Goal: Transaction & Acquisition: Purchase product/service

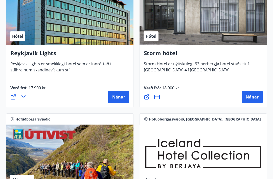
scroll to position [696, 0]
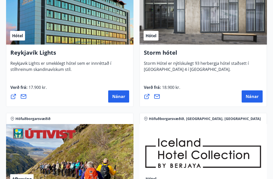
click at [253, 95] on span "Nánar" at bounding box center [252, 96] width 13 height 6
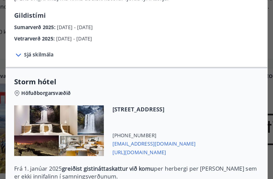
scroll to position [41, 0]
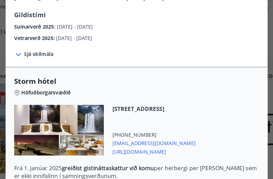
click at [50, 65] on span "Vetrarverð 2025 :" at bounding box center [65, 67] width 30 height 5
click at [3, 67] on div "Storm hótel Aðeins er hægt að bóka stéttarfélagsverð með því að hafa samband í …" at bounding box center [136, 48] width 273 height 179
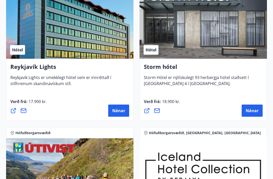
scroll to position [682, 0]
click at [248, 109] on span "Nánar" at bounding box center [252, 111] width 13 height 6
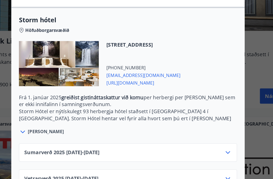
scroll to position [100, 0]
click at [54, 162] on span "Vetrarverð [PHONE_NUMBER][DATE] - [DATE]" at bounding box center [83, 165] width 59 height 6
click at [57, 125] on span "[PERSON_NAME]" at bounding box center [71, 127] width 29 height 5
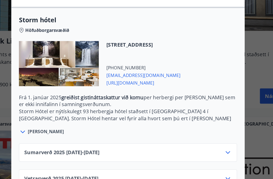
click at [57, 125] on span "[PERSON_NAME]" at bounding box center [71, 127] width 29 height 5
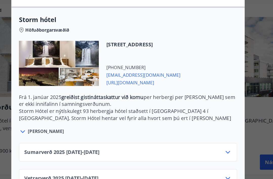
scroll to position [1069, 0]
click at [213, 162] on icon at bounding box center [216, 165] width 6 height 6
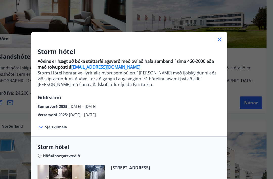
scroll to position [980, 0]
click at [219, 35] on icon at bounding box center [222, 37] width 6 height 6
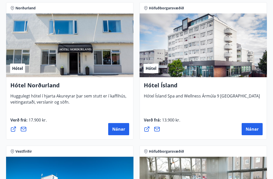
scroll to position [1092, 0]
click at [251, 124] on button "Nánar" at bounding box center [252, 129] width 21 height 12
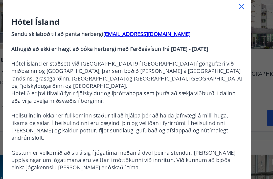
scroll to position [0, 0]
click at [221, 36] on icon at bounding box center [223, 38] width 4 height 4
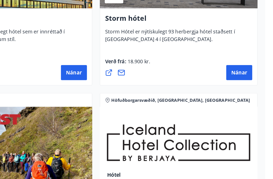
scroll to position [713, 0]
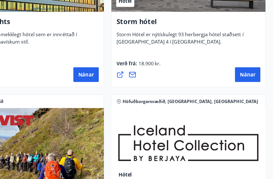
click at [242, 73] on button "Nánar" at bounding box center [252, 79] width 21 height 12
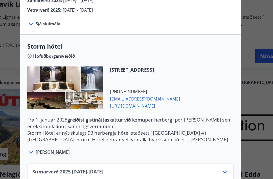
scroll to position [745, 0]
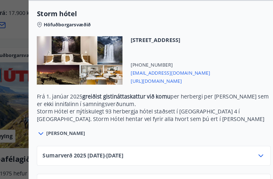
click at [57, 125] on span "[PERSON_NAME]" at bounding box center [71, 127] width 29 height 5
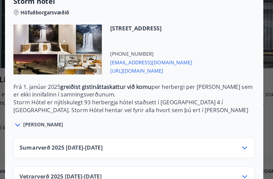
scroll to position [100, 0]
click at [213, 162] on icon at bounding box center [216, 165] width 6 height 6
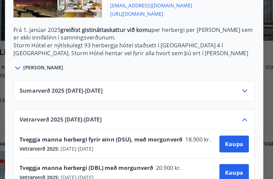
scroll to position [141, 0]
click at [202, 159] on span "Kaupa" at bounding box center [208, 162] width 13 height 6
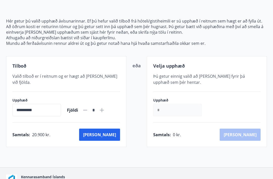
scroll to position [60, 0]
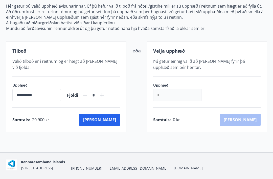
click at [105, 92] on icon at bounding box center [102, 95] width 6 height 6
click at [87, 95] on icon at bounding box center [85, 95] width 4 height 1
type input "*"
click at [110, 113] on button "[PERSON_NAME]" at bounding box center [99, 119] width 41 height 12
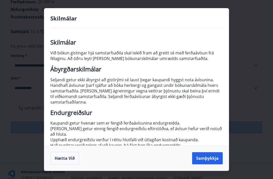
scroll to position [128, 0]
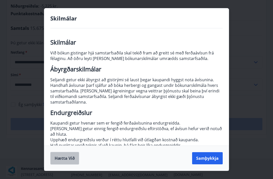
click at [65, 164] on button "Hætta við" at bounding box center [64, 158] width 29 height 13
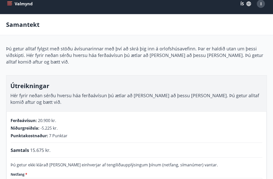
scroll to position [0, 0]
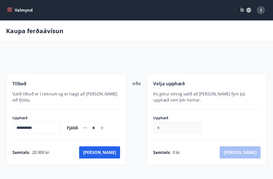
scroll to position [49, 0]
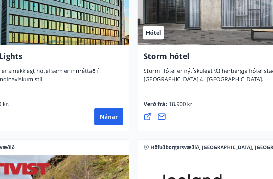
scroll to position [671, 0]
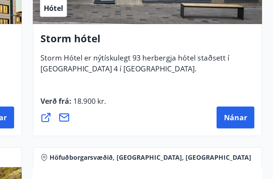
click at [246, 118] on span "Nánar" at bounding box center [252, 121] width 13 height 6
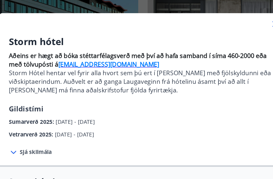
scroll to position [0, 0]
click at [90, 61] on strong "[EMAIL_ADDRESS][DOMAIN_NAME]" at bounding box center [114, 64] width 65 height 6
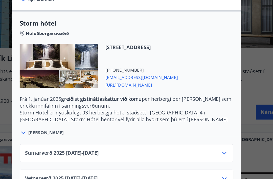
scroll to position [681, 0]
click at [54, 162] on span "Vetrarverð [PHONE_NUMBER][DATE] - [DATE]" at bounding box center [83, 165] width 59 height 6
click at [62, 162] on span "Vetrarverð [PHONE_NUMBER][DATE] - [DATE]" at bounding box center [83, 165] width 59 height 6
click at [213, 162] on icon at bounding box center [216, 165] width 6 height 6
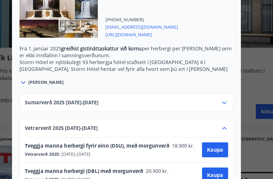
scroll to position [141, 0]
click at [43, 100] on div "Sumarverð [PHONE_NUMBER][DATE] - [DATE] Vetrarverð [PHONE_NUMBER][DATE] - [DATE…" at bounding box center [136, 131] width 186 height 82
click at [202, 159] on span "Kaupa" at bounding box center [208, 162] width 13 height 6
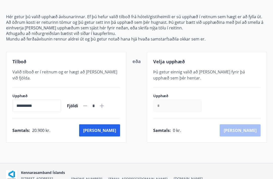
scroll to position [60, 0]
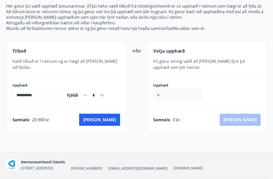
click at [108, 115] on button "[PERSON_NAME]" at bounding box center [99, 119] width 41 height 12
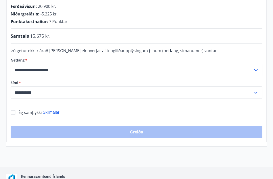
scroll to position [128, 0]
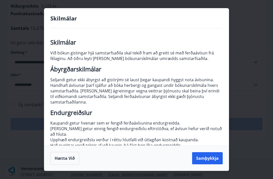
click at [203, 164] on button "Samþykkja" at bounding box center [207, 158] width 31 height 12
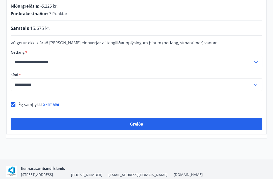
click at [133, 118] on button "Greiða" at bounding box center [137, 124] width 252 height 12
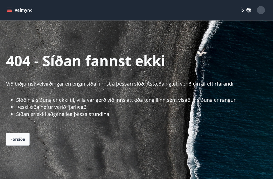
click at [19, 136] on span "Forsíða" at bounding box center [17, 139] width 15 height 6
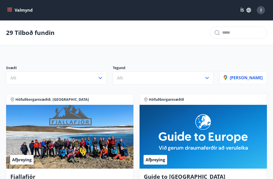
click at [103, 76] on icon "button" at bounding box center [100, 78] width 6 height 6
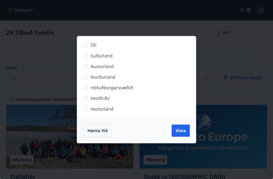
click at [128, 86] on span "Höfuðborgarsvæðið" at bounding box center [111, 87] width 42 height 7
click at [180, 128] on span "Vista" at bounding box center [181, 131] width 10 height 6
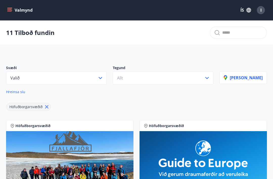
click at [103, 76] on icon "button" at bounding box center [100, 78] width 6 height 6
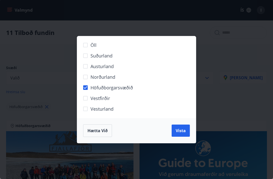
click at [182, 128] on span "Vista" at bounding box center [181, 131] width 10 height 6
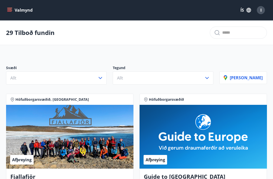
click at [224, 34] on input "text" at bounding box center [242, 33] width 40 height 8
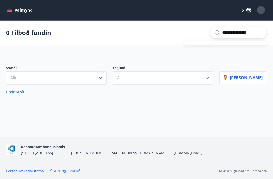
type input "**********"
click at [10, 13] on button "Valmynd" at bounding box center [20, 10] width 29 height 9
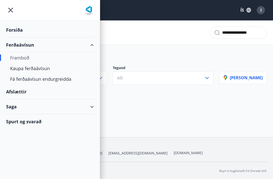
click at [12, 9] on icon "menu" at bounding box center [10, 10] width 5 height 5
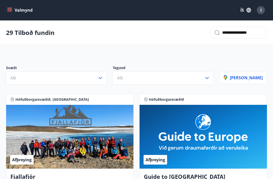
click at [262, 8] on div "I" at bounding box center [261, 10] width 8 height 8
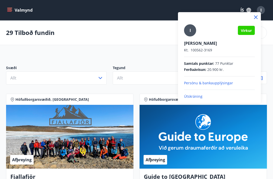
click at [209, 83] on p "Persónu & bankaupplýsingar" at bounding box center [219, 82] width 71 height 5
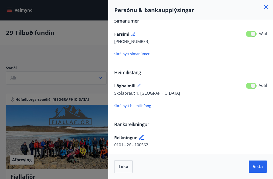
scroll to position [61, 0]
click at [134, 108] on span "Skrá nýtt heimilisfang" at bounding box center [132, 105] width 37 height 5
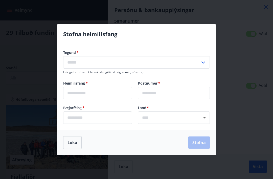
click at [205, 60] on icon at bounding box center [203, 62] width 6 height 6
click at [90, 51] on label "Tegund   *" at bounding box center [136, 52] width 147 height 5
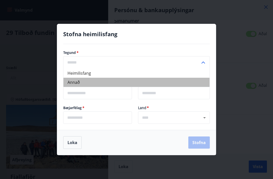
click at [76, 83] on li "Annað" at bounding box center [136, 82] width 146 height 9
type input "*****"
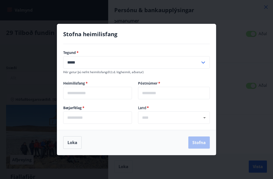
click at [97, 94] on input "text" at bounding box center [97, 93] width 69 height 12
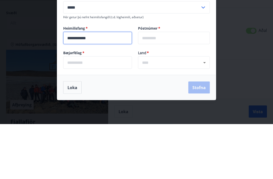
type input "**********"
click at [163, 87] on input "text" at bounding box center [174, 93] width 72 height 12
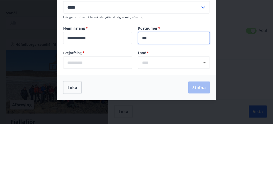
type input "***"
click at [97, 111] on input "text" at bounding box center [97, 117] width 69 height 12
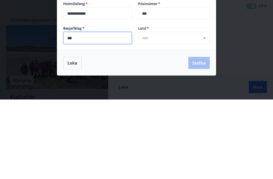
type input "***"
click at [161, 114] on input "text" at bounding box center [174, 117] width 64 height 6
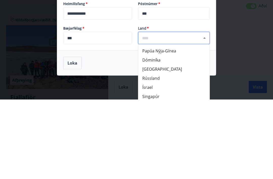
scroll to position [1107, 0]
click at [151, 111] on div "​" at bounding box center [174, 117] width 72 height 12
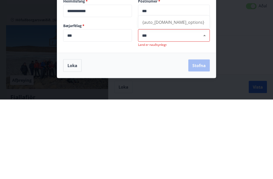
click at [201, 111] on button "Close" at bounding box center [204, 114] width 7 height 7
click at [205, 112] on icon "Open" at bounding box center [204, 115] width 6 height 6
click at [204, 112] on icon "Close" at bounding box center [204, 115] width 6 height 6
type input "*******"
click at [73, 138] on button "Loka" at bounding box center [72, 144] width 18 height 13
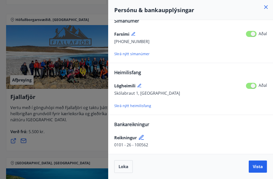
scroll to position [61, 0]
click at [251, 86] on span at bounding box center [251, 86] width 11 height 6
click at [253, 85] on span at bounding box center [251, 86] width 11 height 6
click at [253, 86] on span at bounding box center [251, 86] width 11 height 6
click at [135, 107] on span "Skrá nýtt heimilisfang" at bounding box center [132, 105] width 37 height 5
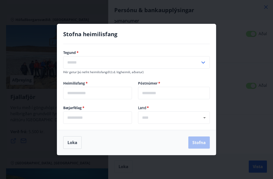
click at [97, 50] on label "Tegund   *" at bounding box center [136, 52] width 147 height 5
click at [90, 64] on input "text" at bounding box center [131, 62] width 137 height 12
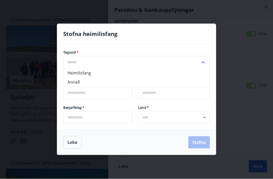
scroll to position [44, 0]
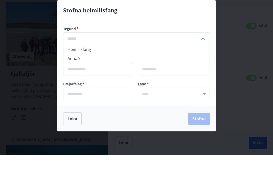
click at [106, 87] on input "text" at bounding box center [97, 93] width 69 height 12
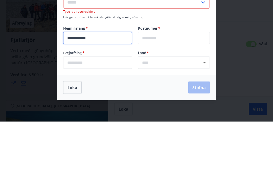
type input "**********"
click at [165, 89] on input "text" at bounding box center [174, 95] width 72 height 12
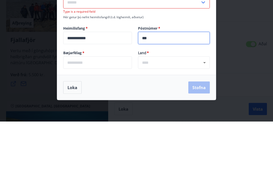
type input "***"
click at [95, 114] on input "text" at bounding box center [97, 120] width 69 height 12
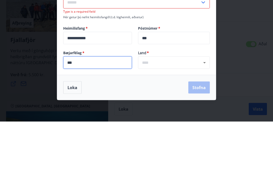
click at [205, 117] on icon "Open" at bounding box center [204, 120] width 6 height 6
type input "***"
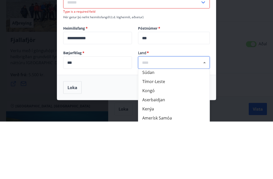
scroll to position [0, 0]
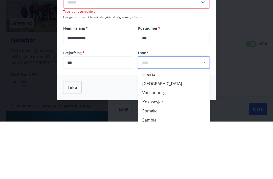
click at [178, 114] on div "​" at bounding box center [174, 120] width 72 height 12
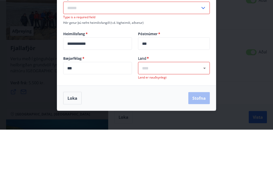
click at [205, 114] on icon "Open" at bounding box center [204, 117] width 6 height 6
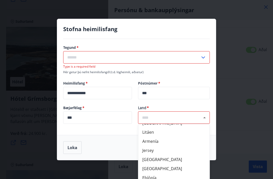
scroll to position [301, 0]
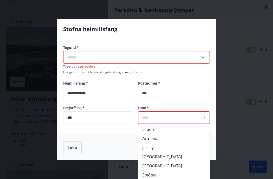
click at [239, 90] on div "**********" at bounding box center [136, 89] width 273 height 179
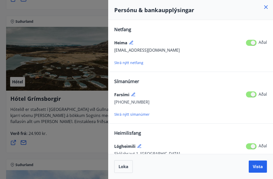
scroll to position [0, 0]
click at [259, 165] on span "Vista" at bounding box center [258, 166] width 10 height 6
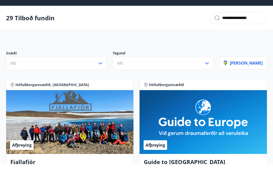
scroll to position [15, 0]
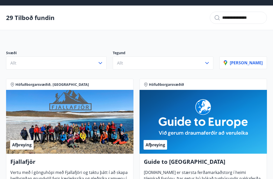
click at [107, 62] on button "Allt" at bounding box center [56, 62] width 101 height 13
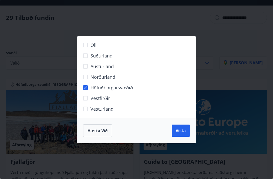
click at [179, 131] on span "Vista" at bounding box center [181, 131] width 10 height 6
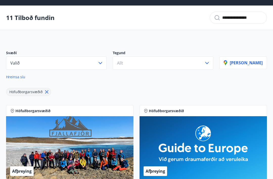
click at [210, 63] on icon "button" at bounding box center [207, 63] width 6 height 6
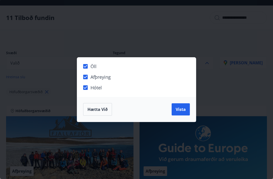
click at [99, 111] on span "Hætta við" at bounding box center [97, 109] width 20 height 6
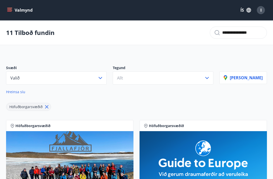
click at [9, 10] on icon "menu" at bounding box center [10, 10] width 6 height 1
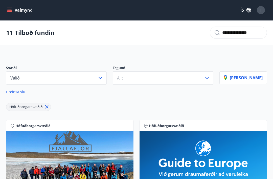
click at [262, 11] on div "I" at bounding box center [261, 10] width 8 height 8
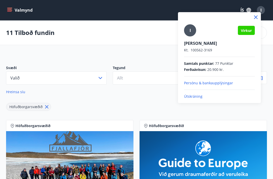
click at [202, 94] on p "Útskráning" at bounding box center [219, 96] width 71 height 5
